Goal: Task Accomplishment & Management: Manage account settings

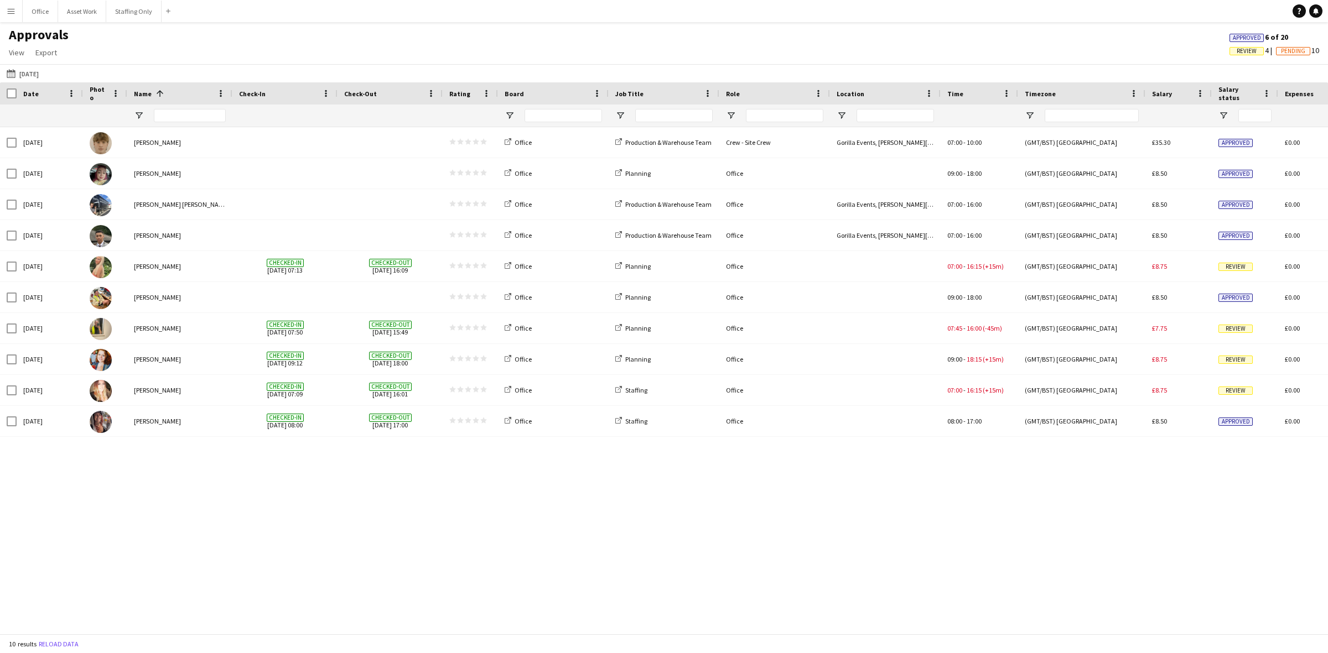
click at [6, 15] on button "Menu" at bounding box center [11, 11] width 22 height 22
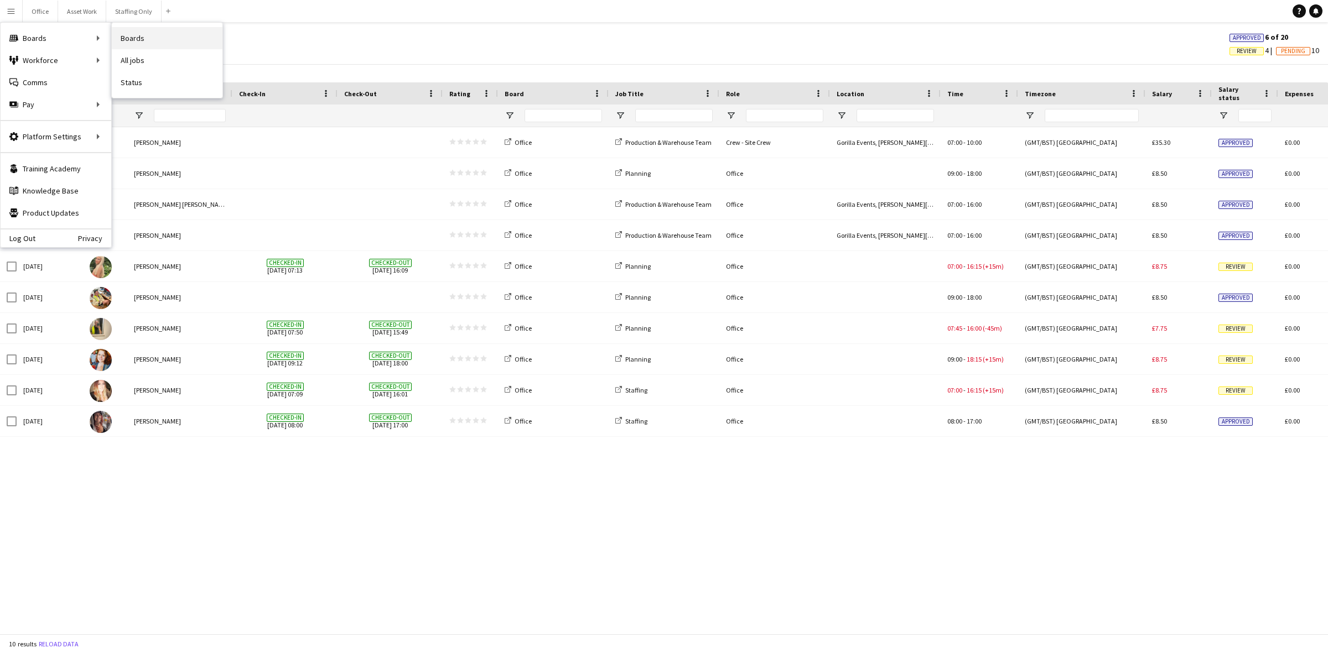
click at [134, 34] on link "Boards" at bounding box center [167, 38] width 111 height 22
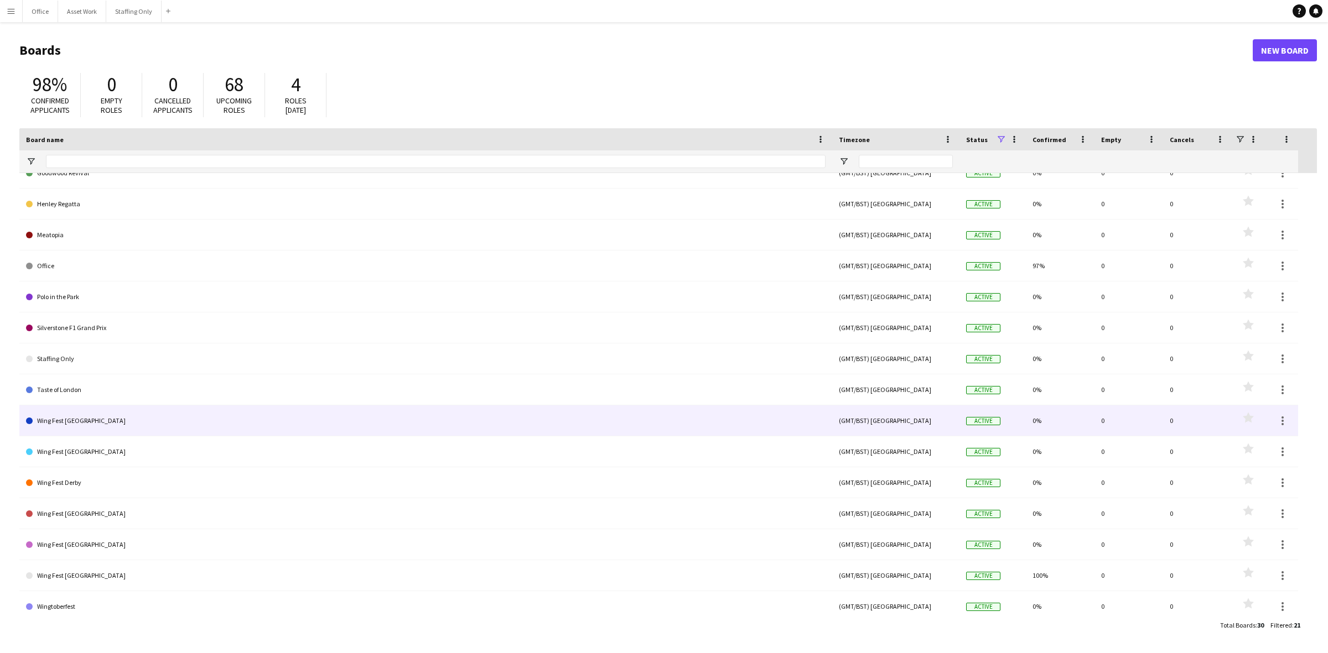
scroll to position [209, 0]
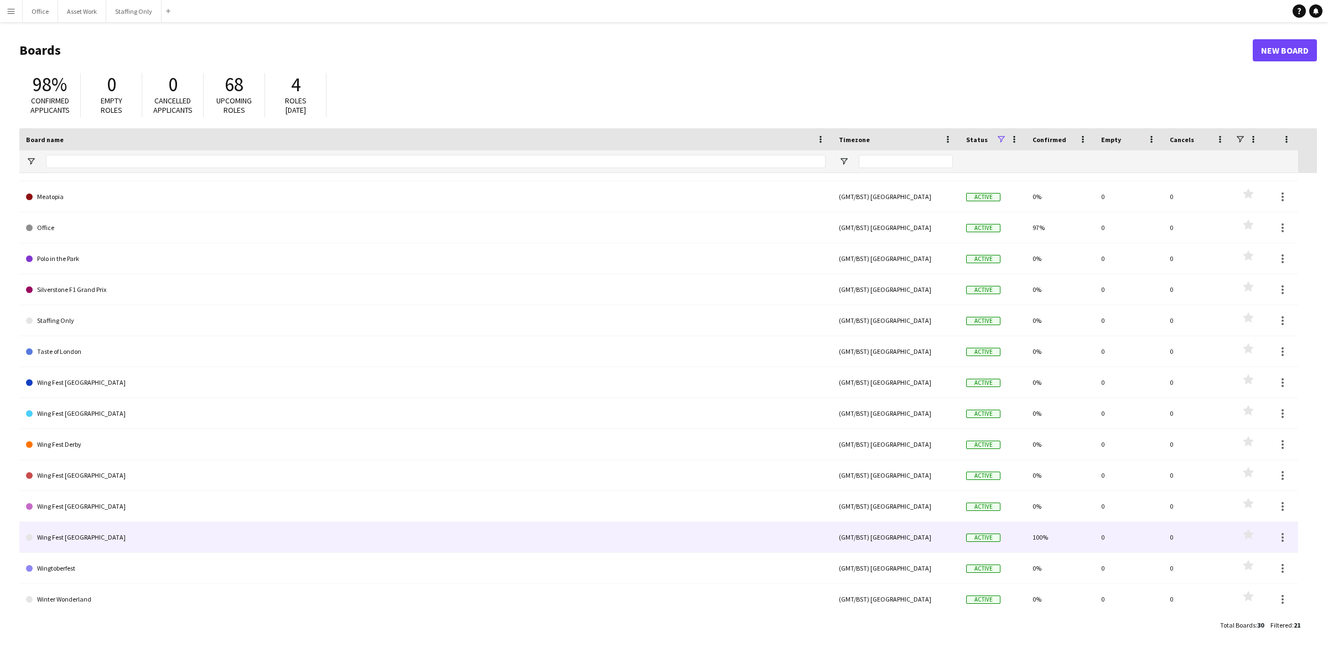
click at [84, 541] on link "Wing Fest [GEOGRAPHIC_DATA]" at bounding box center [426, 537] width 800 height 31
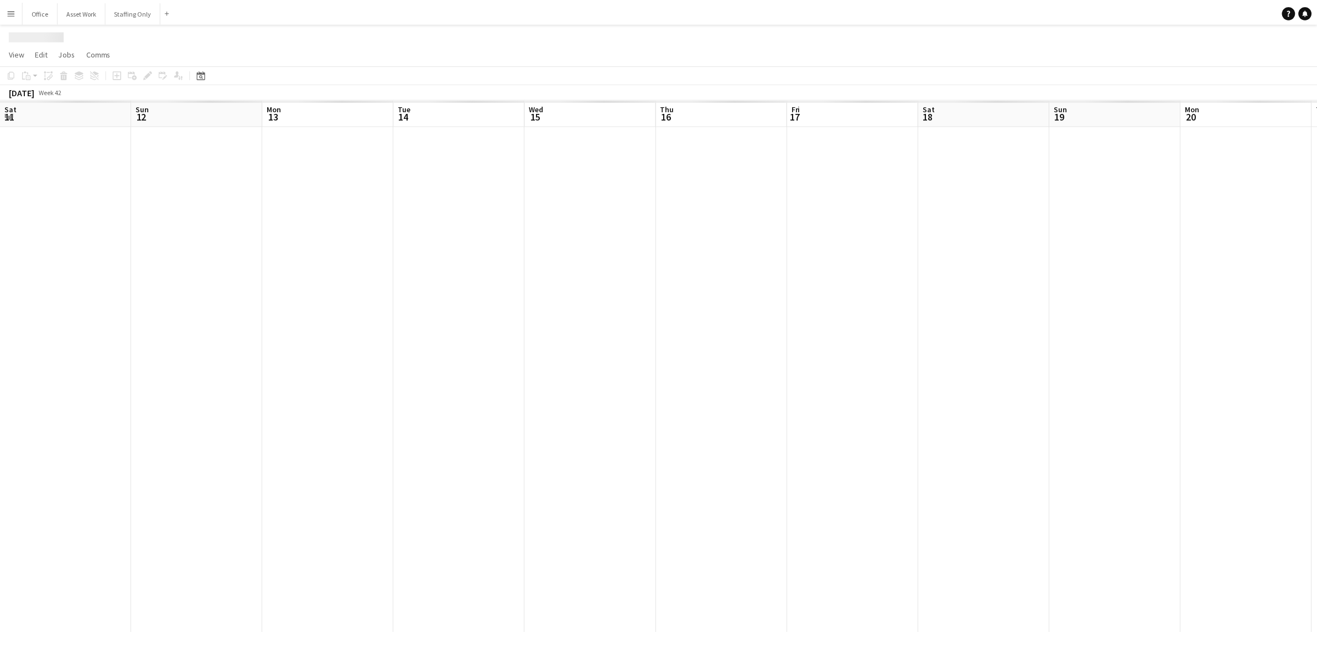
scroll to position [0, 382]
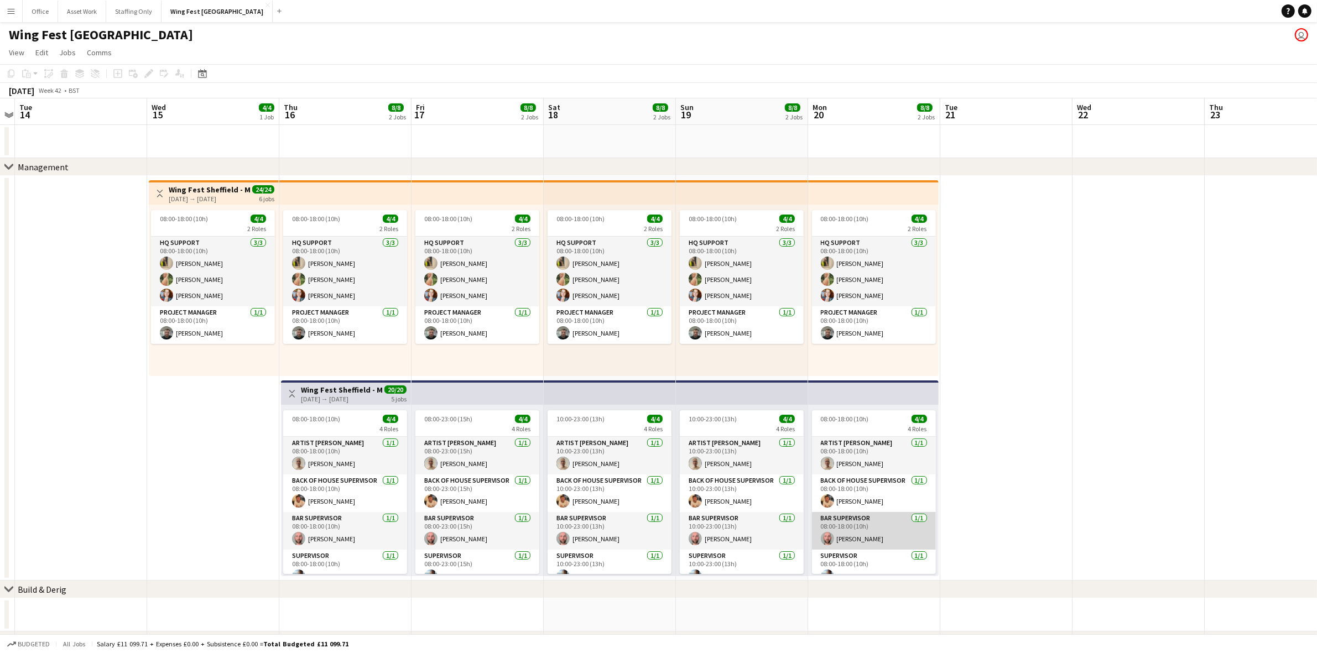
click at [866, 534] on app-card-role "Bar Supervisor [DATE] 08:00-18:00 (10h) [PERSON_NAME]" at bounding box center [874, 531] width 124 height 38
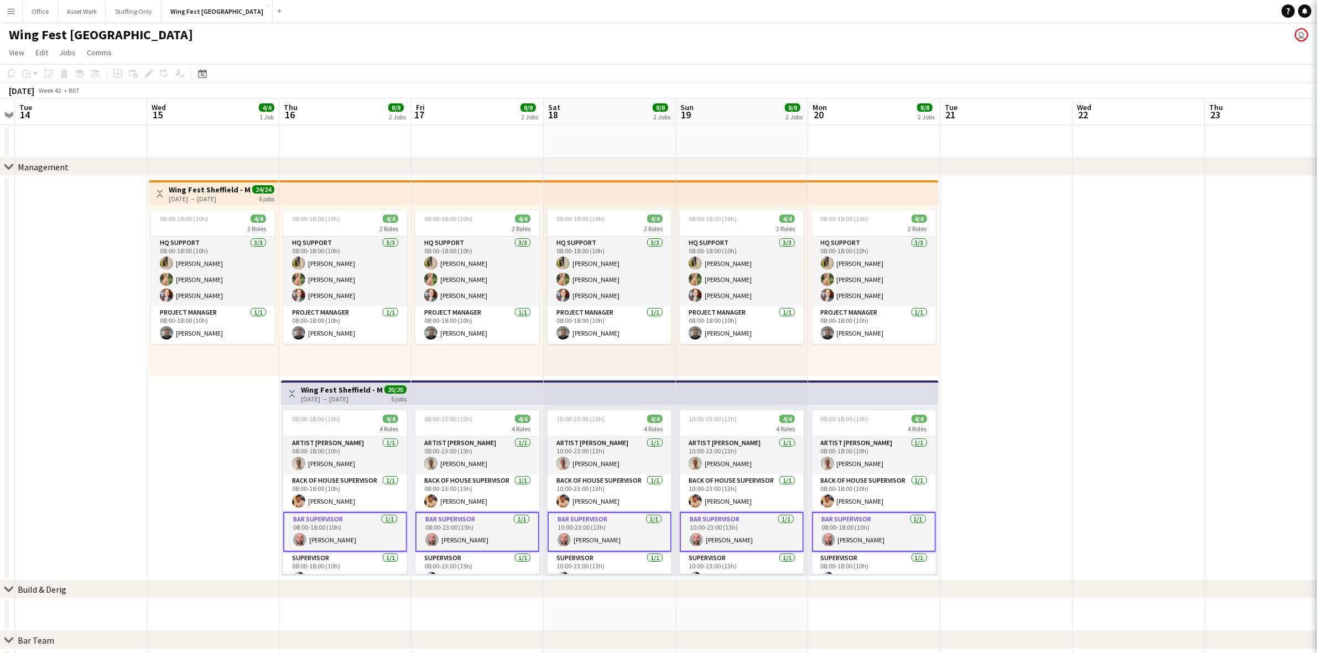
scroll to position [0, 381]
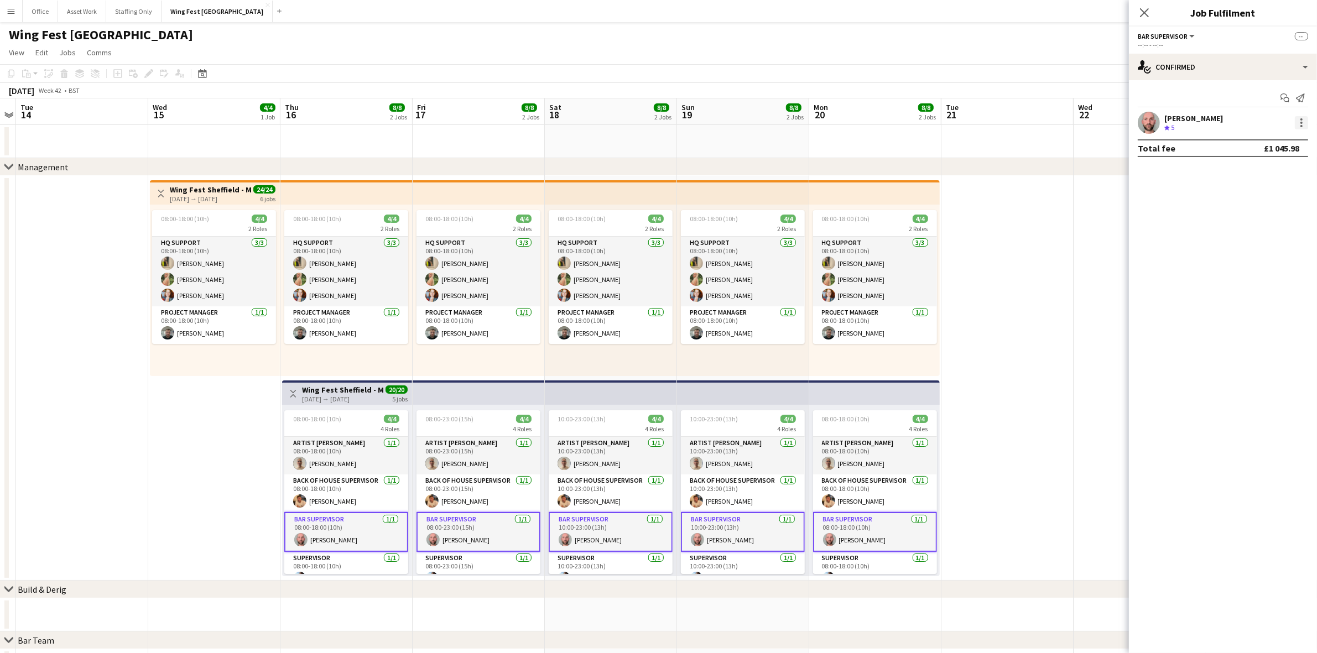
click at [1299, 120] on div at bounding box center [1301, 122] width 13 height 13
click at [1265, 218] on span "Remove" at bounding box center [1266, 223] width 69 height 10
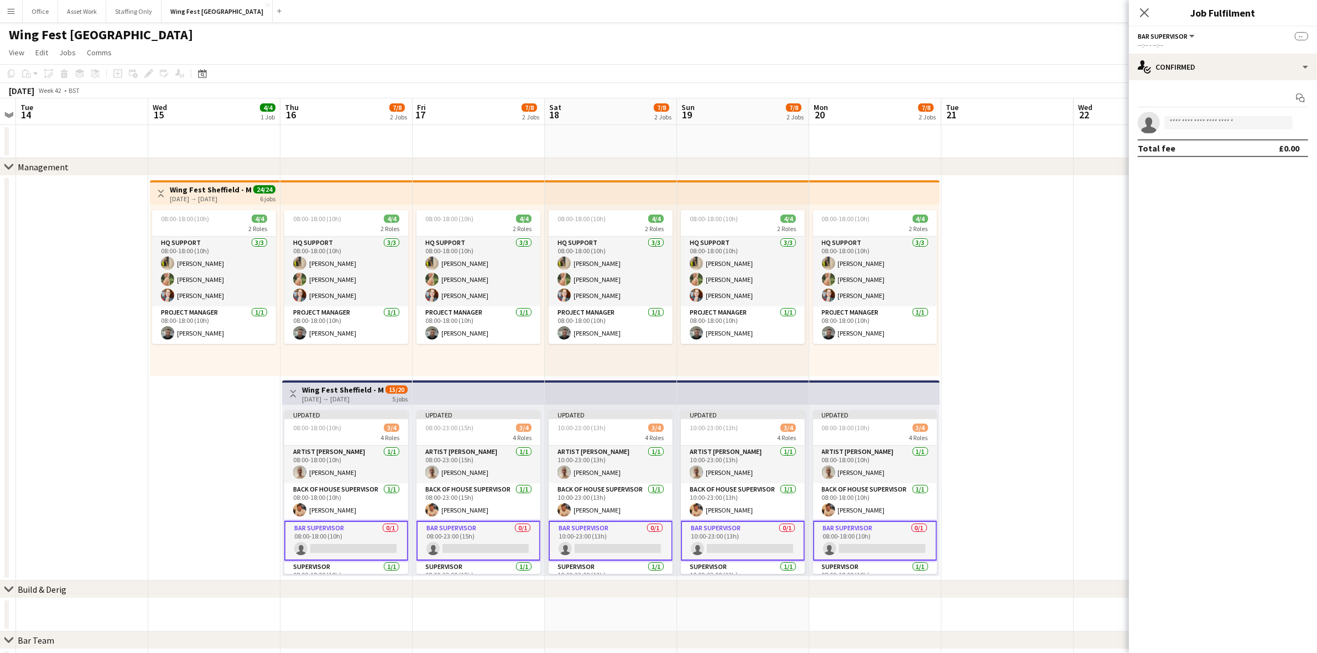
click at [983, 497] on app-date-cell at bounding box center [1008, 378] width 132 height 405
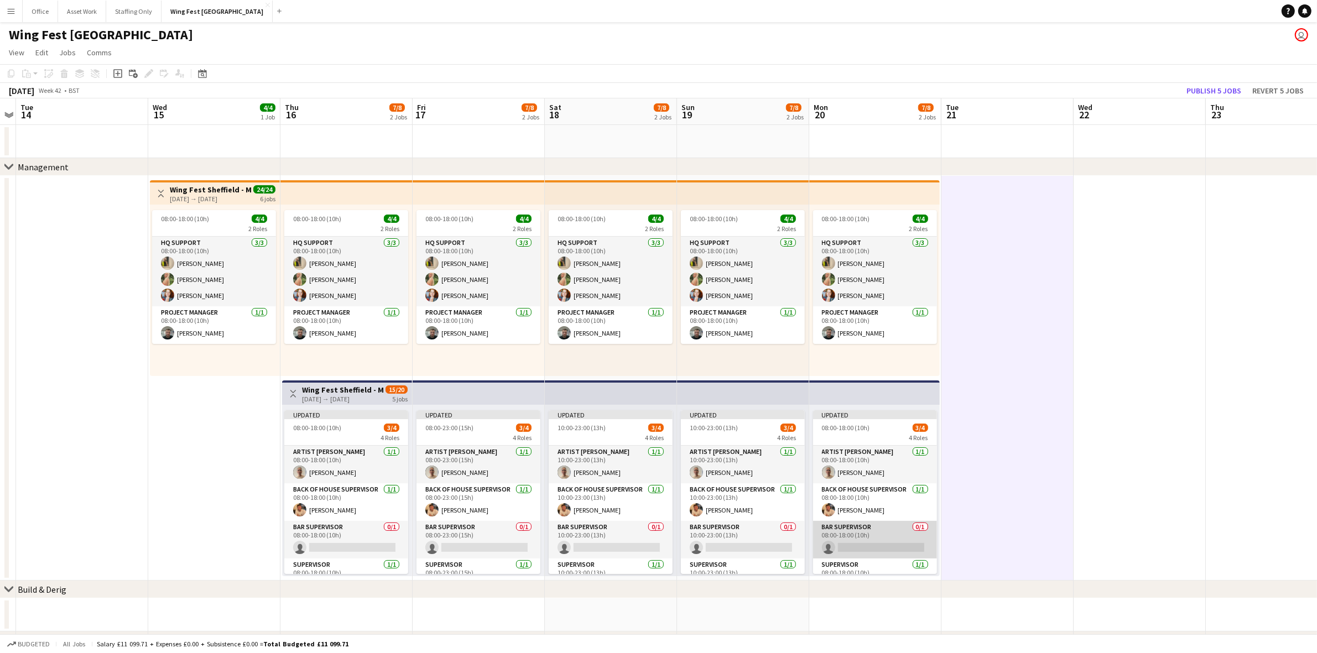
click at [864, 541] on app-card-role "Bar Supervisor 0/1 08:00-18:00 (10h) single-neutral-actions" at bounding box center [875, 540] width 124 height 38
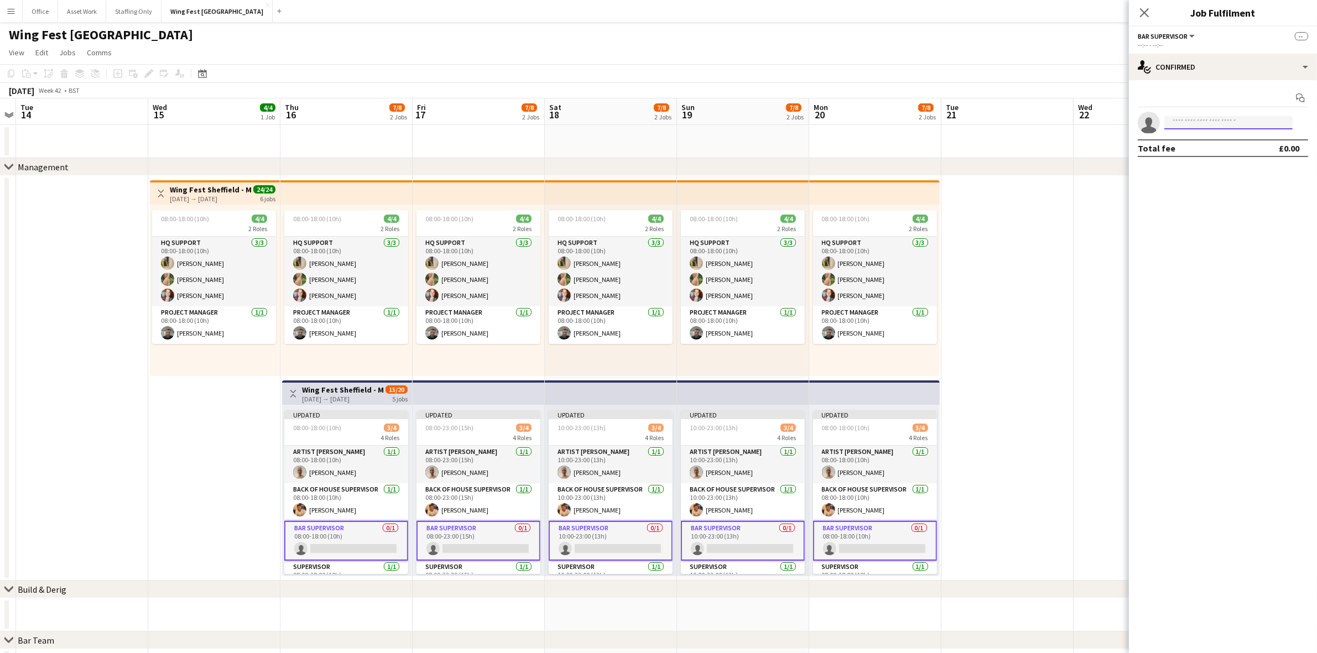
click at [1193, 120] on input at bounding box center [1229, 122] width 128 height 13
type input "***"
click at [1199, 165] on span "[PERSON_NAME]" at bounding box center [1206, 165] width 64 height 9
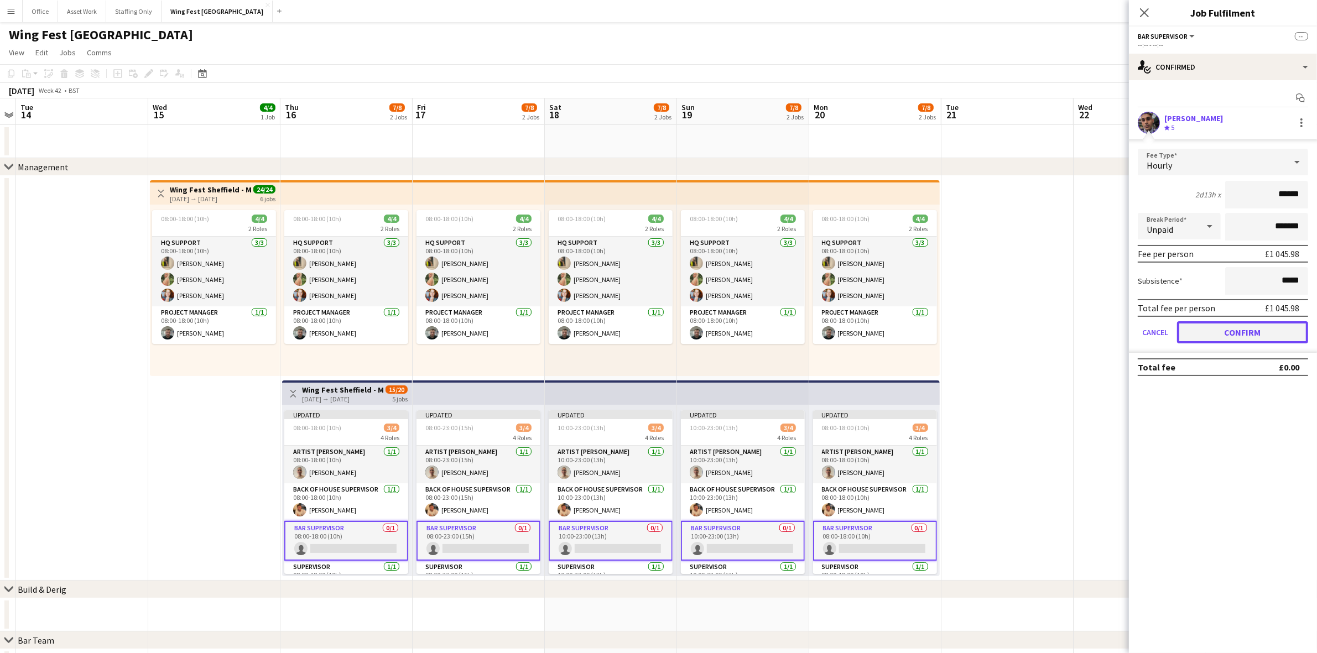
click at [1218, 332] on button "Confirm" at bounding box center [1242, 332] width 131 height 22
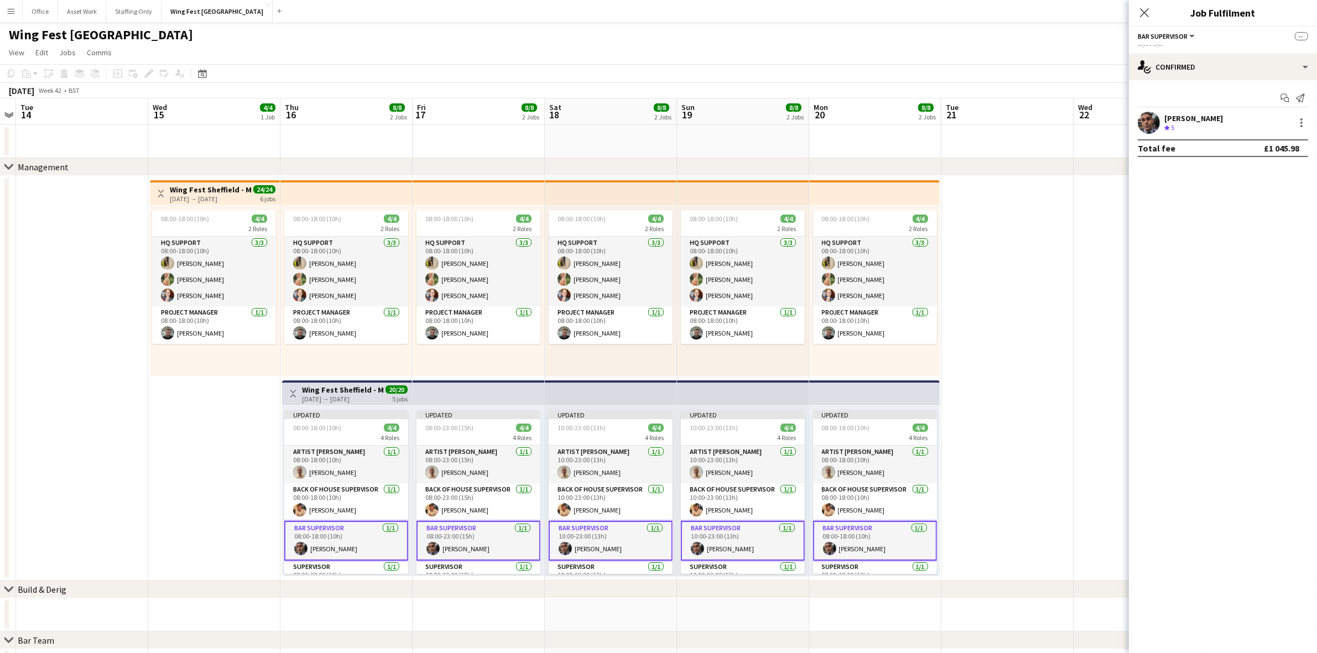
click at [1053, 421] on app-date-cell at bounding box center [1008, 378] width 132 height 405
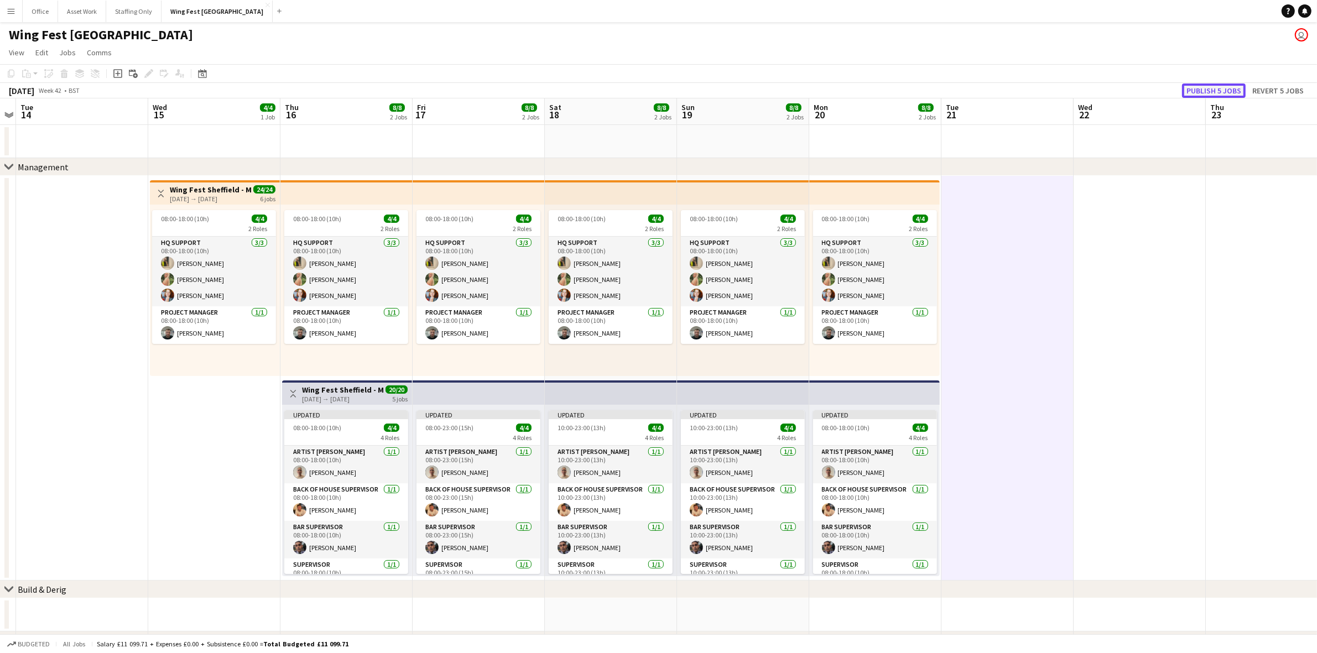
click at [1224, 92] on button "Publish 5 jobs" at bounding box center [1214, 91] width 64 height 14
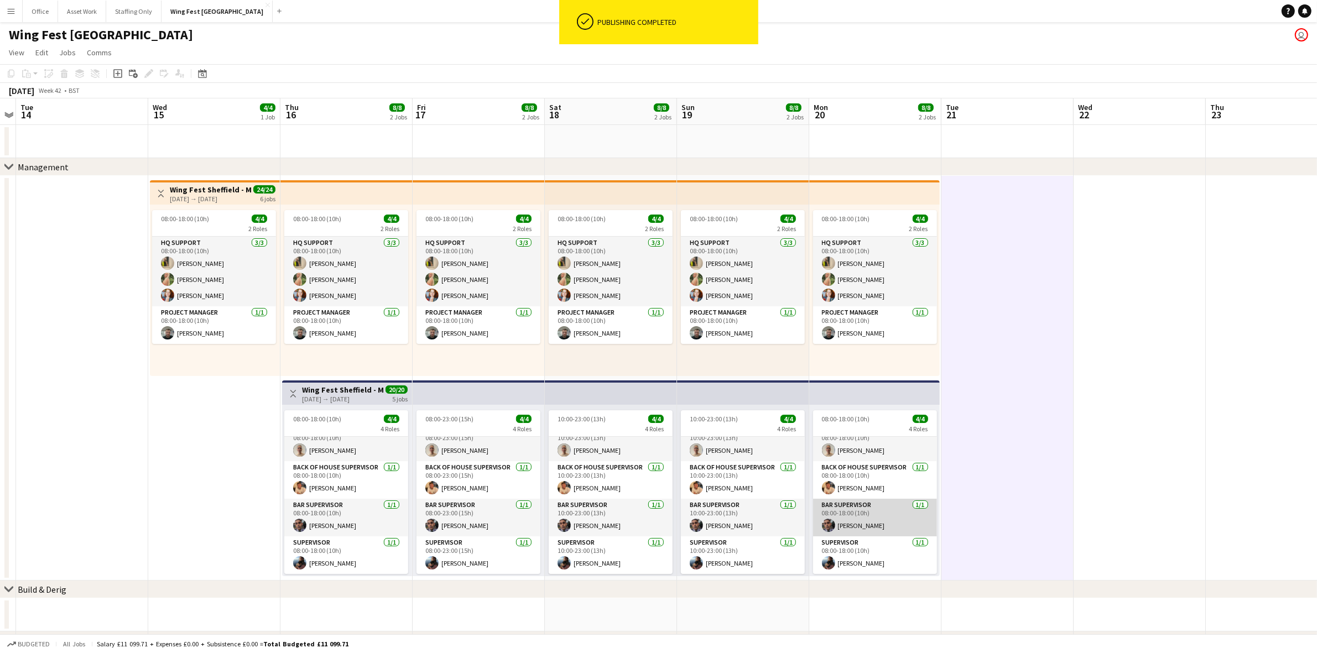
scroll to position [0, 0]
